Goal: Task Accomplishment & Management: Manage account settings

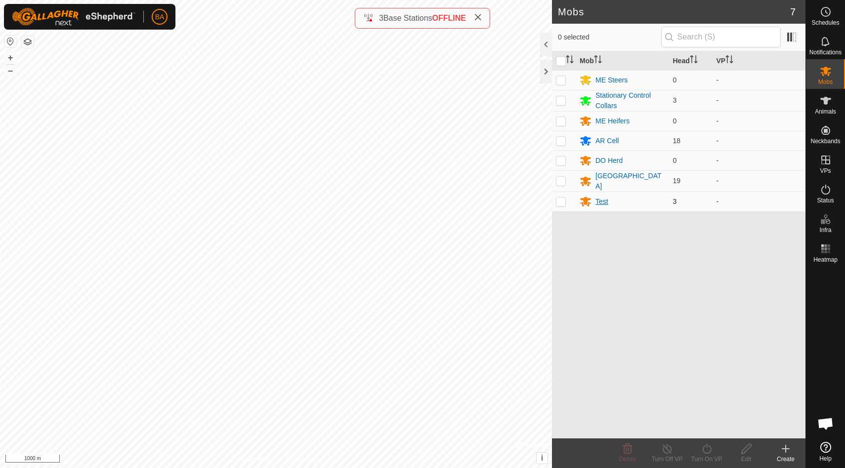
click at [603, 199] on div "Test" at bounding box center [601, 202] width 13 height 10
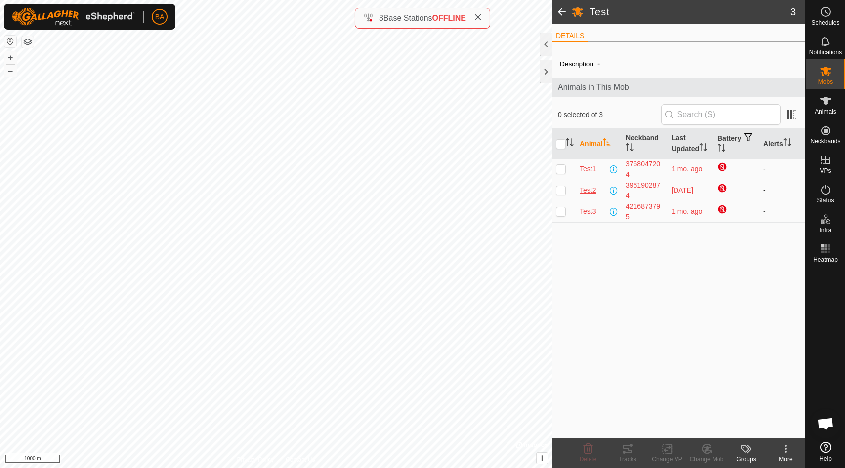
click at [590, 189] on span "Test2" at bounding box center [587, 190] width 16 height 10
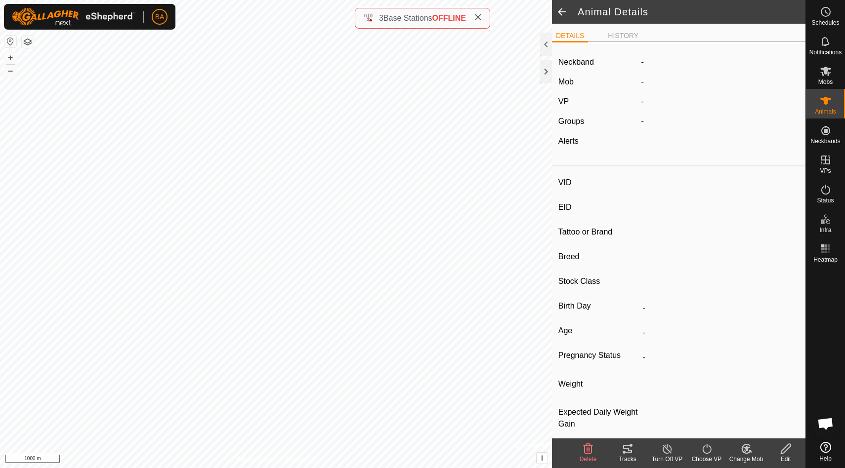
type input "Test2"
type input "-"
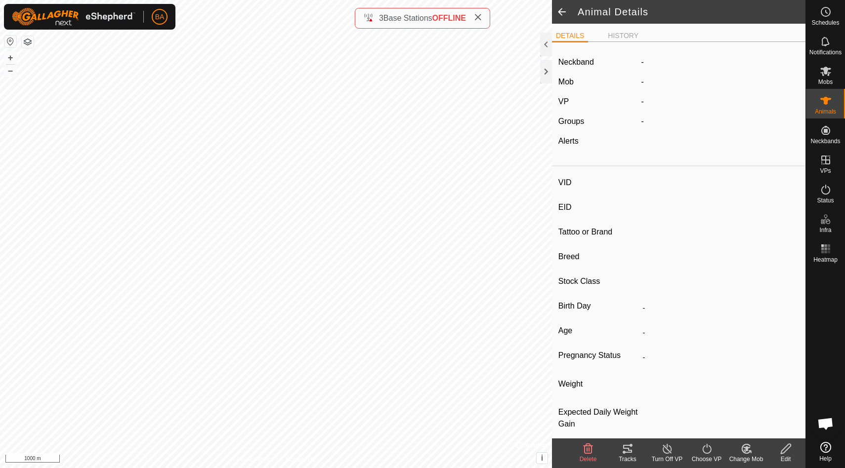
type input "0 kg"
type input "-"
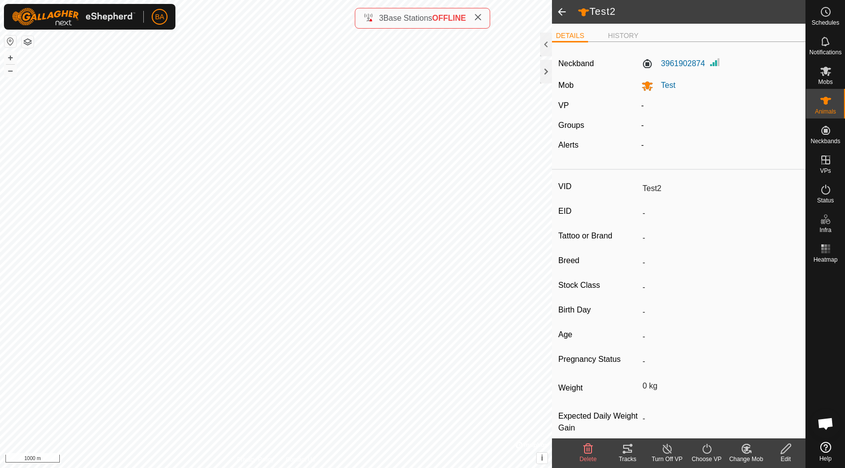
click at [558, 9] on span at bounding box center [562, 12] width 20 height 24
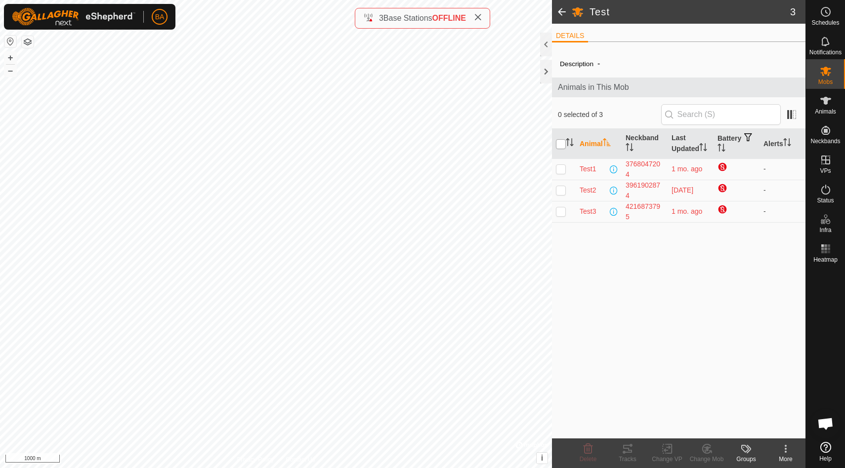
click at [563, 146] on input "checkbox" at bounding box center [561, 144] width 10 height 10
checkbox input "true"
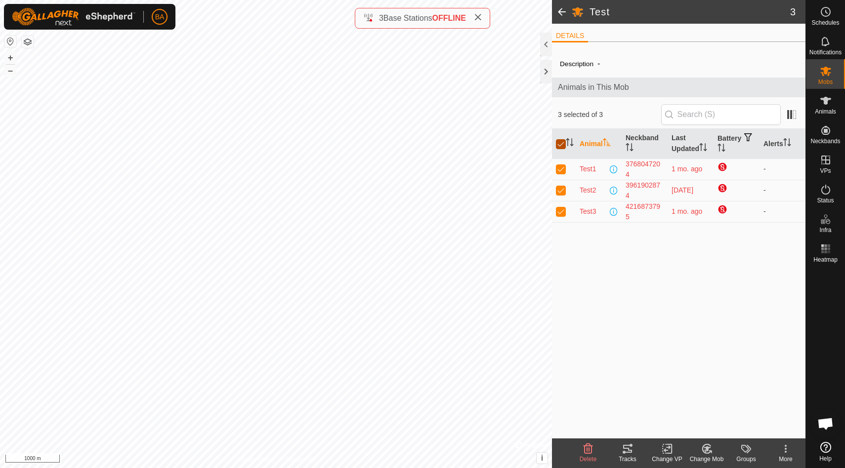
click at [563, 142] on input "checkbox" at bounding box center [561, 144] width 10 height 10
checkbox input "false"
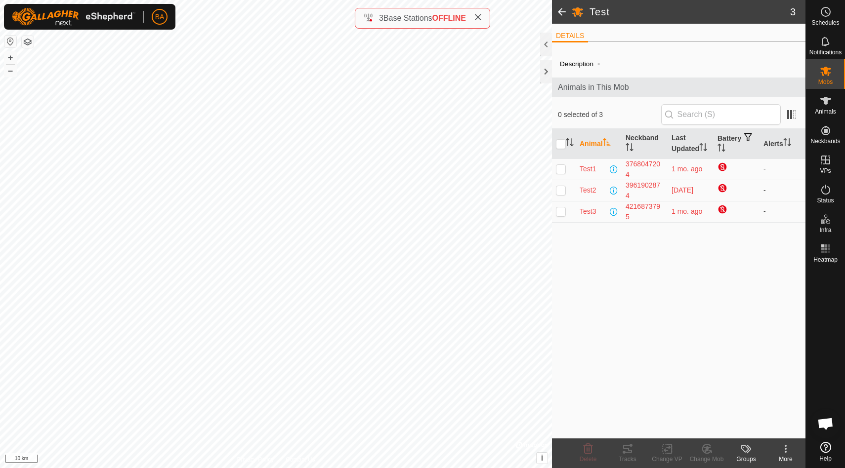
click at [563, 190] on p-checkbox at bounding box center [561, 190] width 10 height 8
checkbox input "true"
click at [629, 450] on icon at bounding box center [627, 449] width 9 height 8
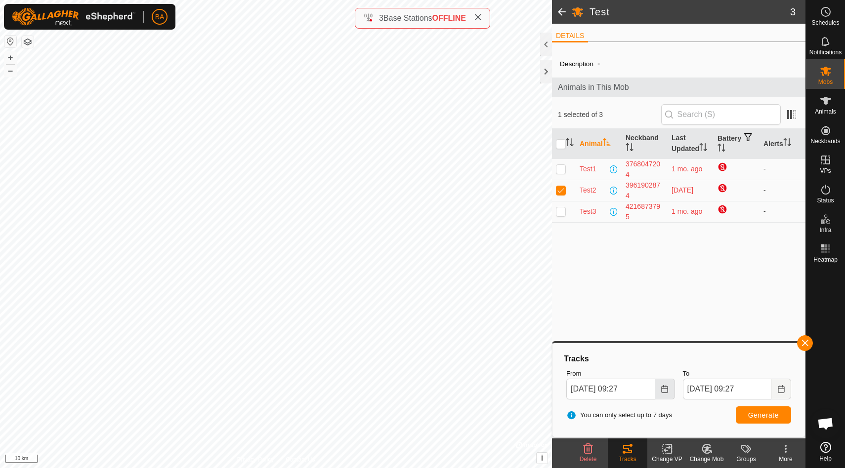
click at [664, 385] on icon "Choose Date" at bounding box center [664, 389] width 8 height 8
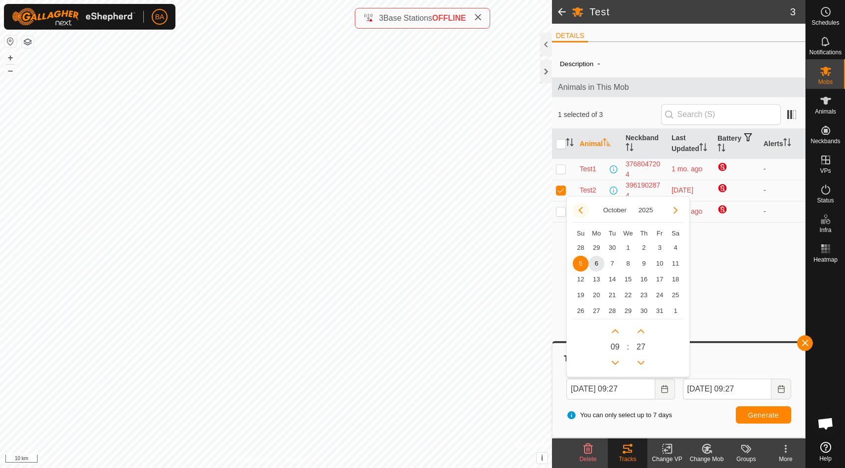
click at [580, 209] on button "Previous Month" at bounding box center [581, 211] width 16 height 16
click at [583, 295] on span "21" at bounding box center [581, 295] width 16 height 16
type input "[DATE] 09:27"
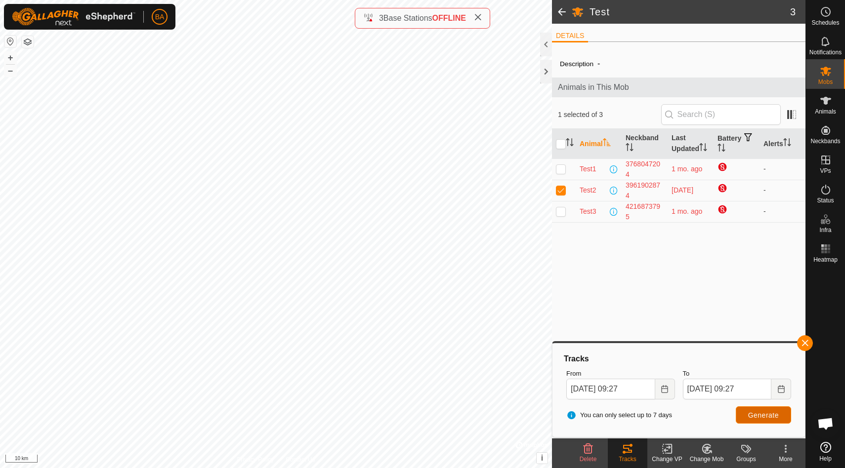
click at [759, 418] on span "Generate" at bounding box center [763, 415] width 31 height 8
click at [782, 389] on icon "Choose Date" at bounding box center [781, 389] width 8 height 8
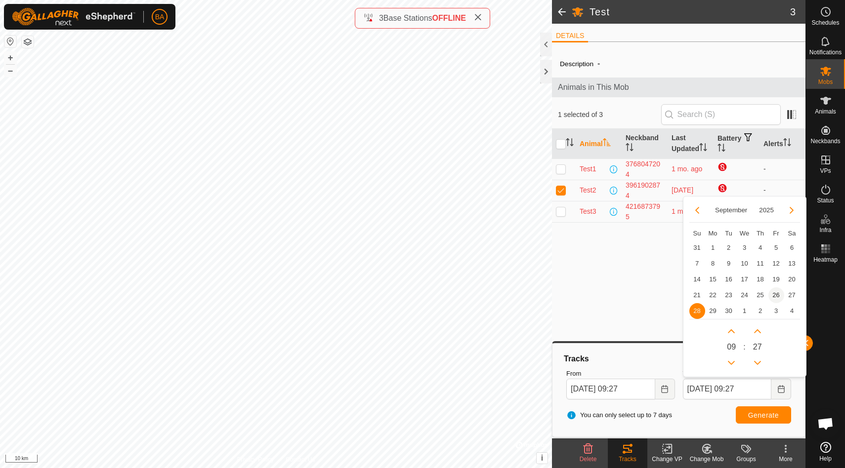
click at [776, 295] on span "26" at bounding box center [776, 295] width 16 height 16
type input "[DATE] 09:27"
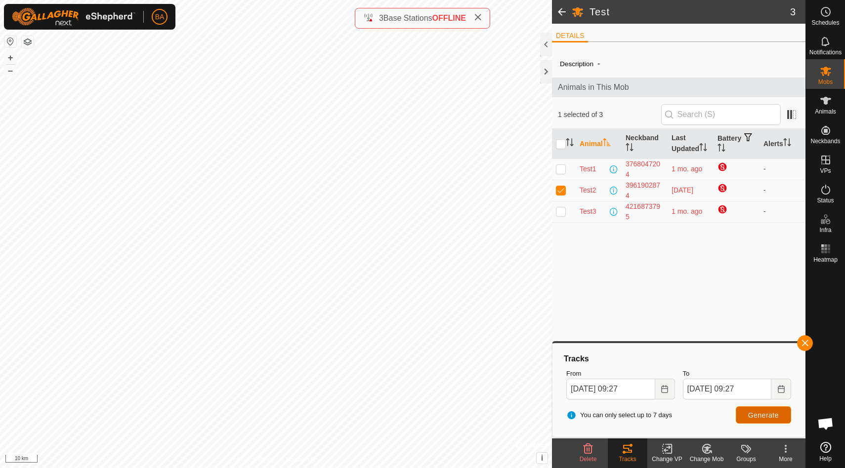
click at [758, 419] on button "Generate" at bounding box center [763, 415] width 55 height 17
click at [803, 340] on button "button" at bounding box center [805, 343] width 16 height 16
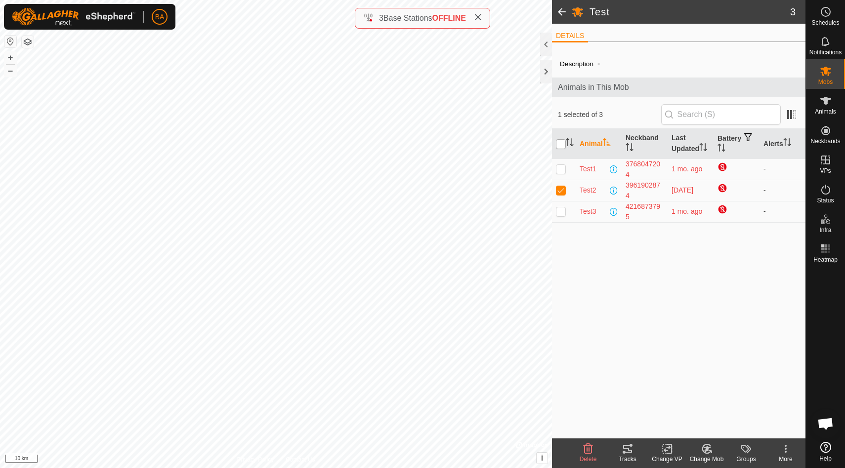
click at [562, 144] on input "checkbox" at bounding box center [561, 144] width 10 height 10
checkbox input "true"
click at [562, 144] on input "checkbox" at bounding box center [561, 144] width 10 height 10
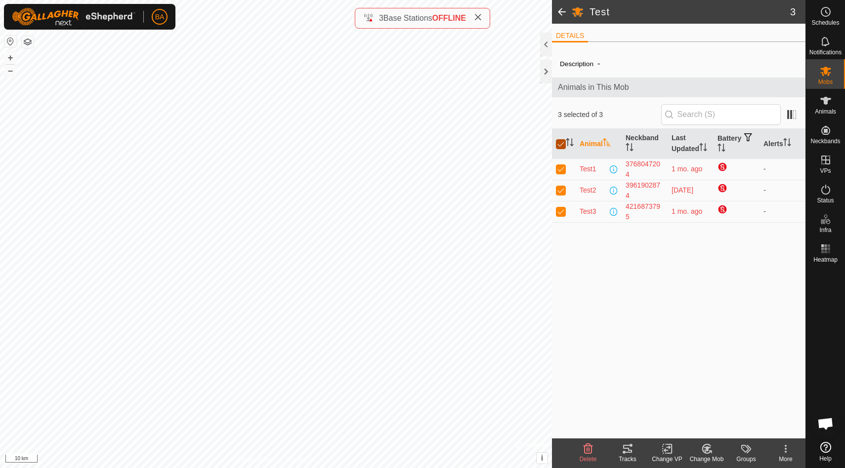
checkbox input "false"
